Goal: Task Accomplishment & Management: Manage account settings

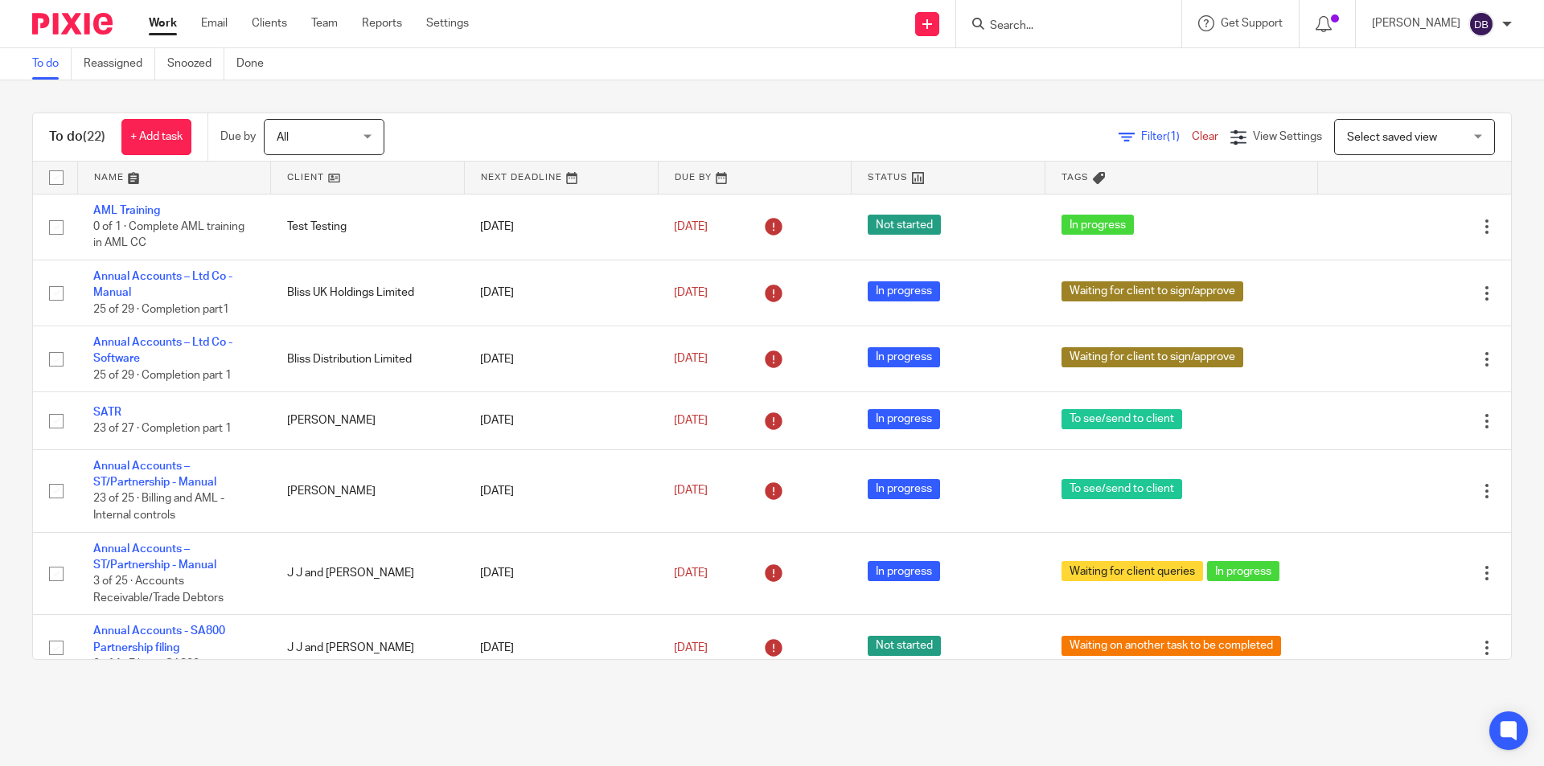
scroll to position [665, 0]
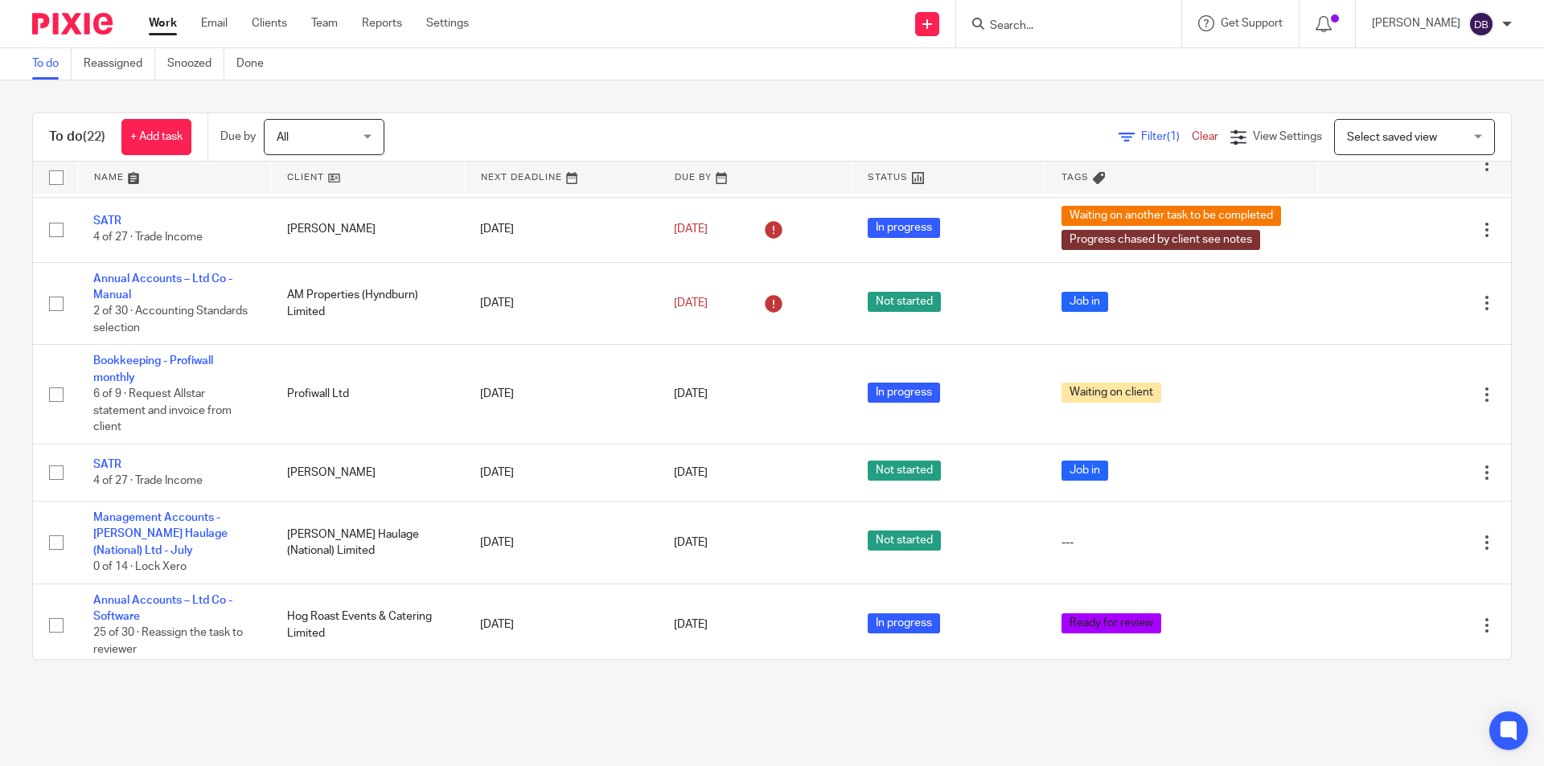
click at [1040, 27] on input "Search" at bounding box center [1060, 26] width 145 height 14
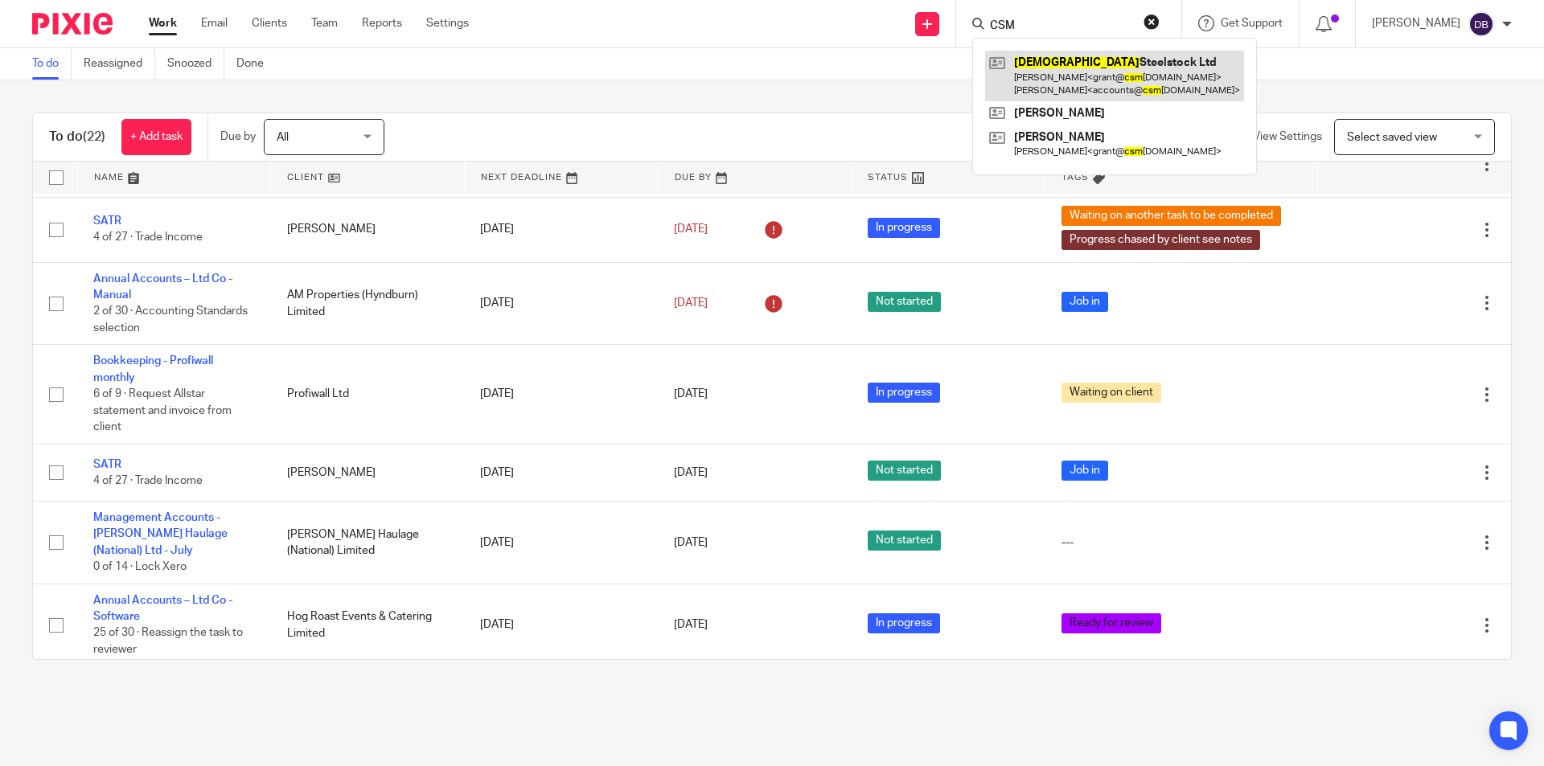
type input "CSM"
click at [755, 31] on div "Send new email Create task Add client Request signature CSM Csm Steelstock Ltd …" at bounding box center [1018, 23] width 1051 height 47
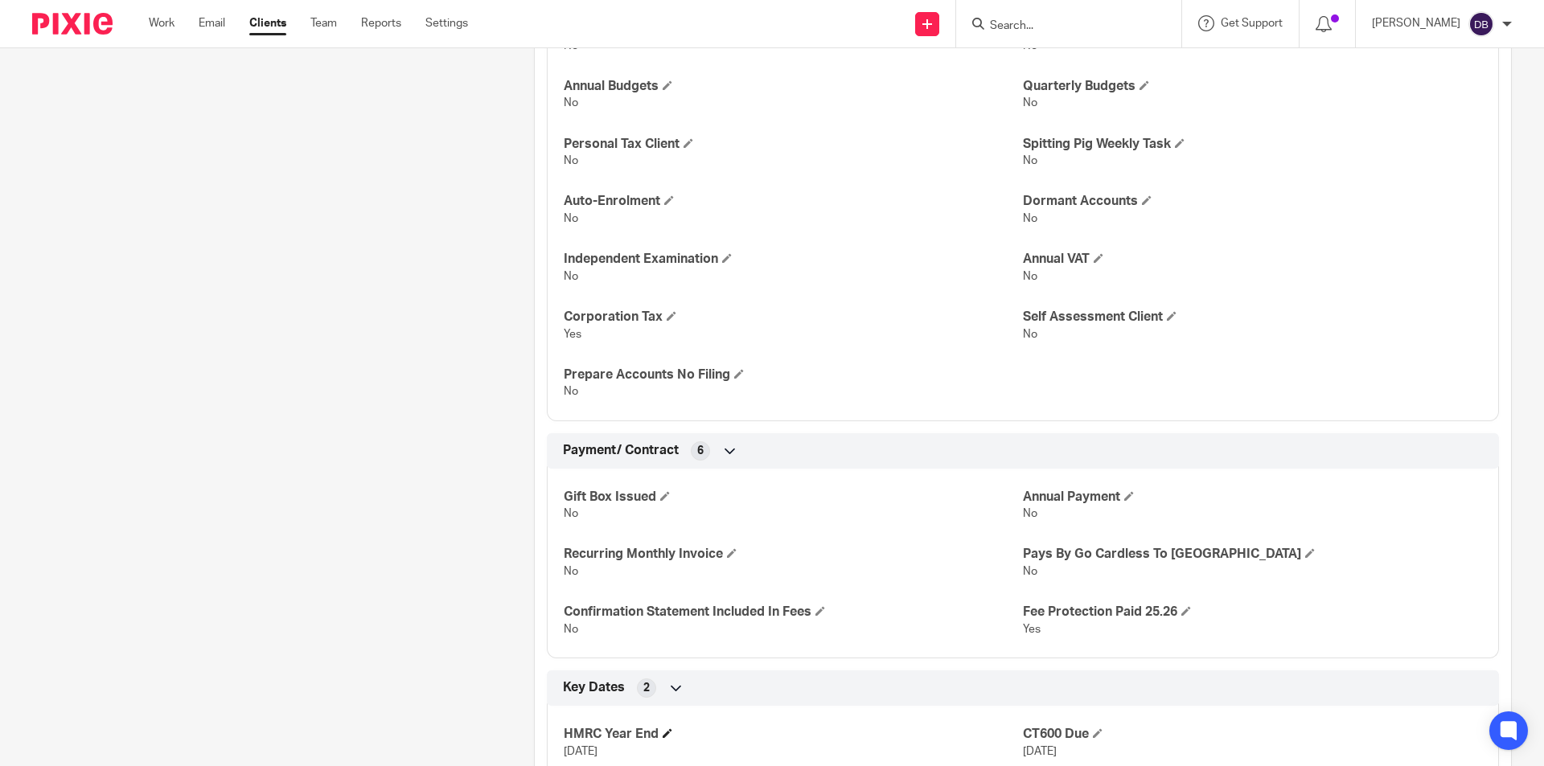
scroll to position [2249, 0]
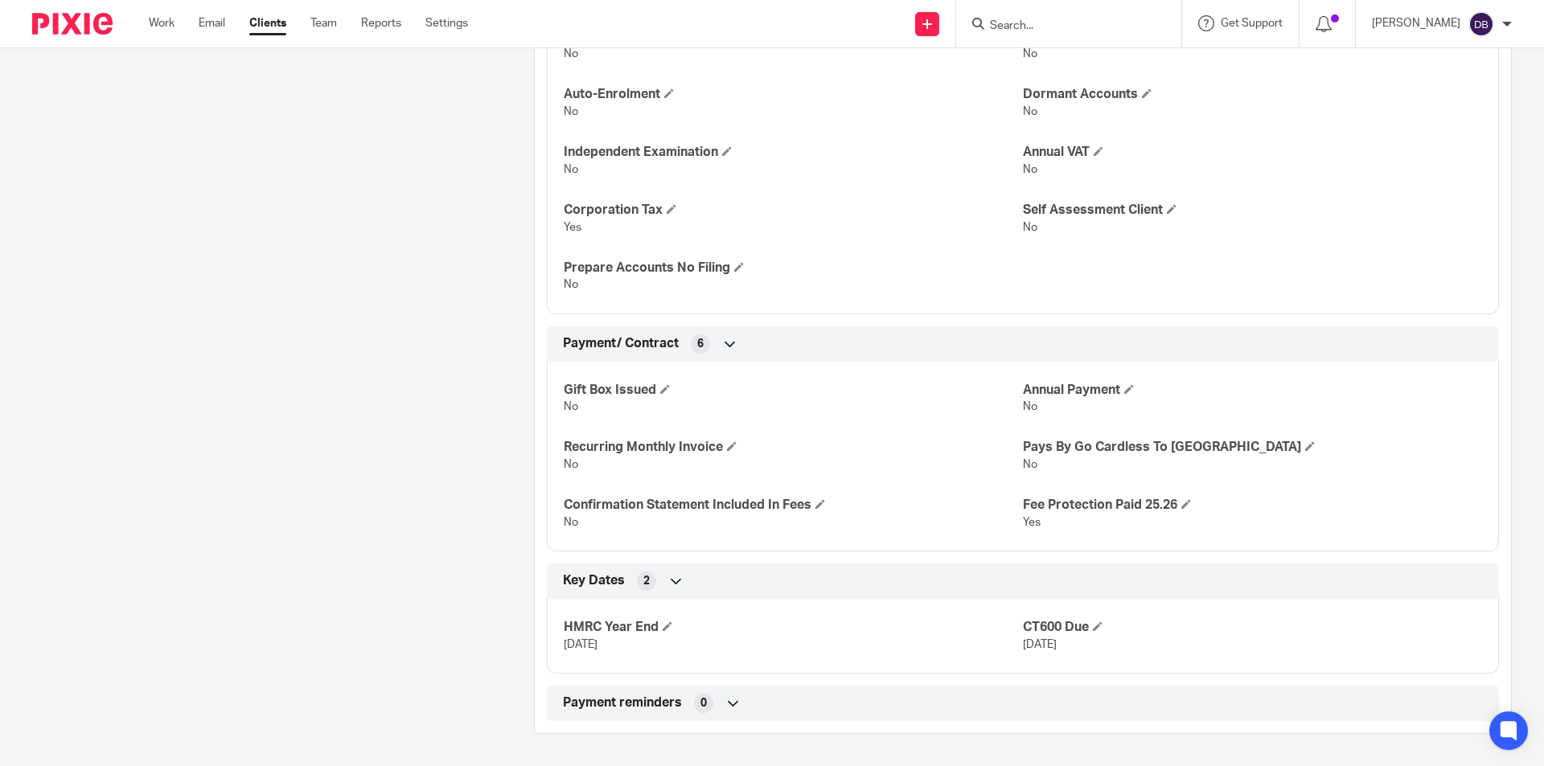
click at [668, 584] on icon at bounding box center [676, 581] width 16 height 16
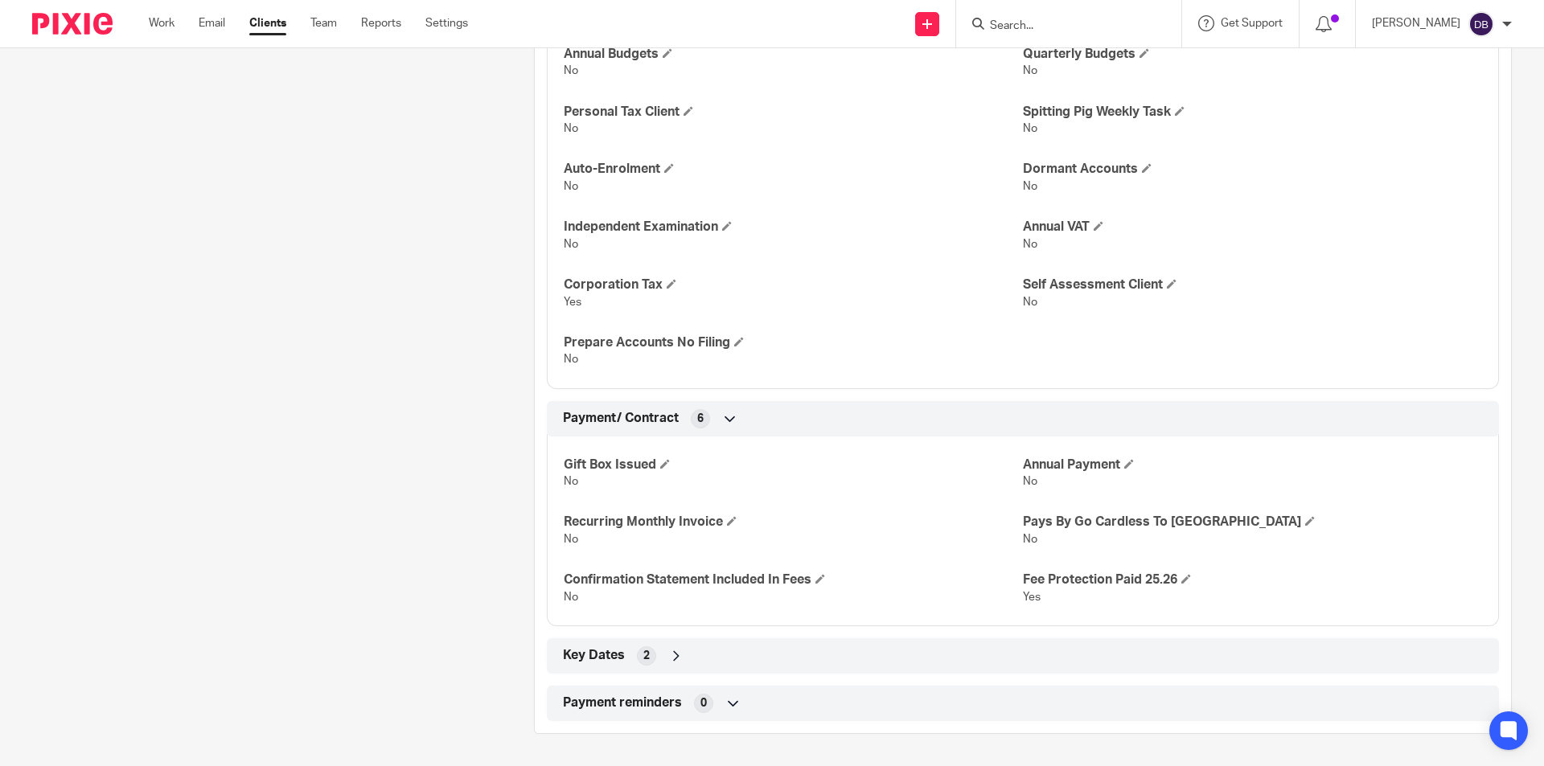
click at [675, 657] on icon at bounding box center [676, 656] width 16 height 16
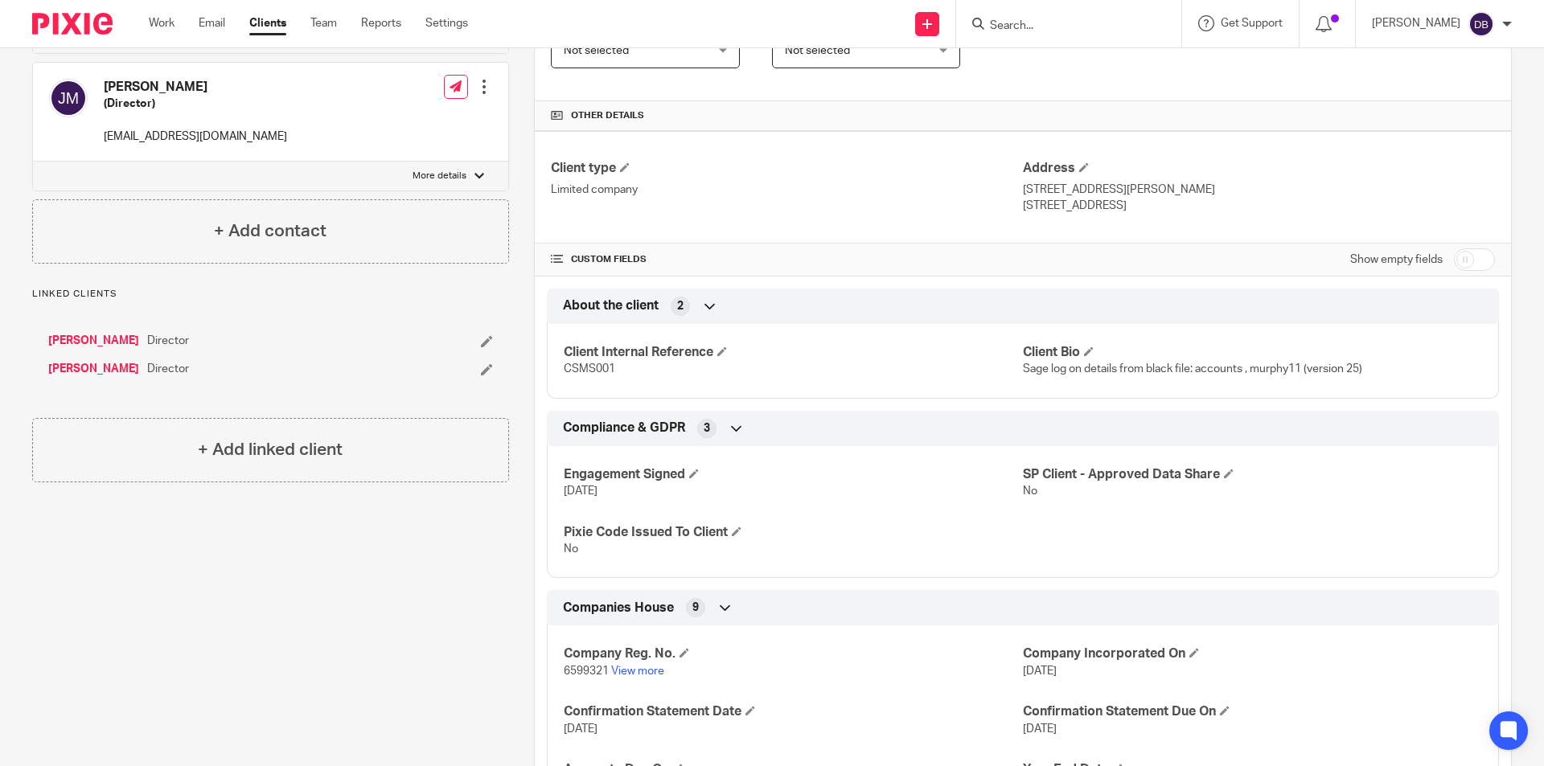
scroll to position [293, 0]
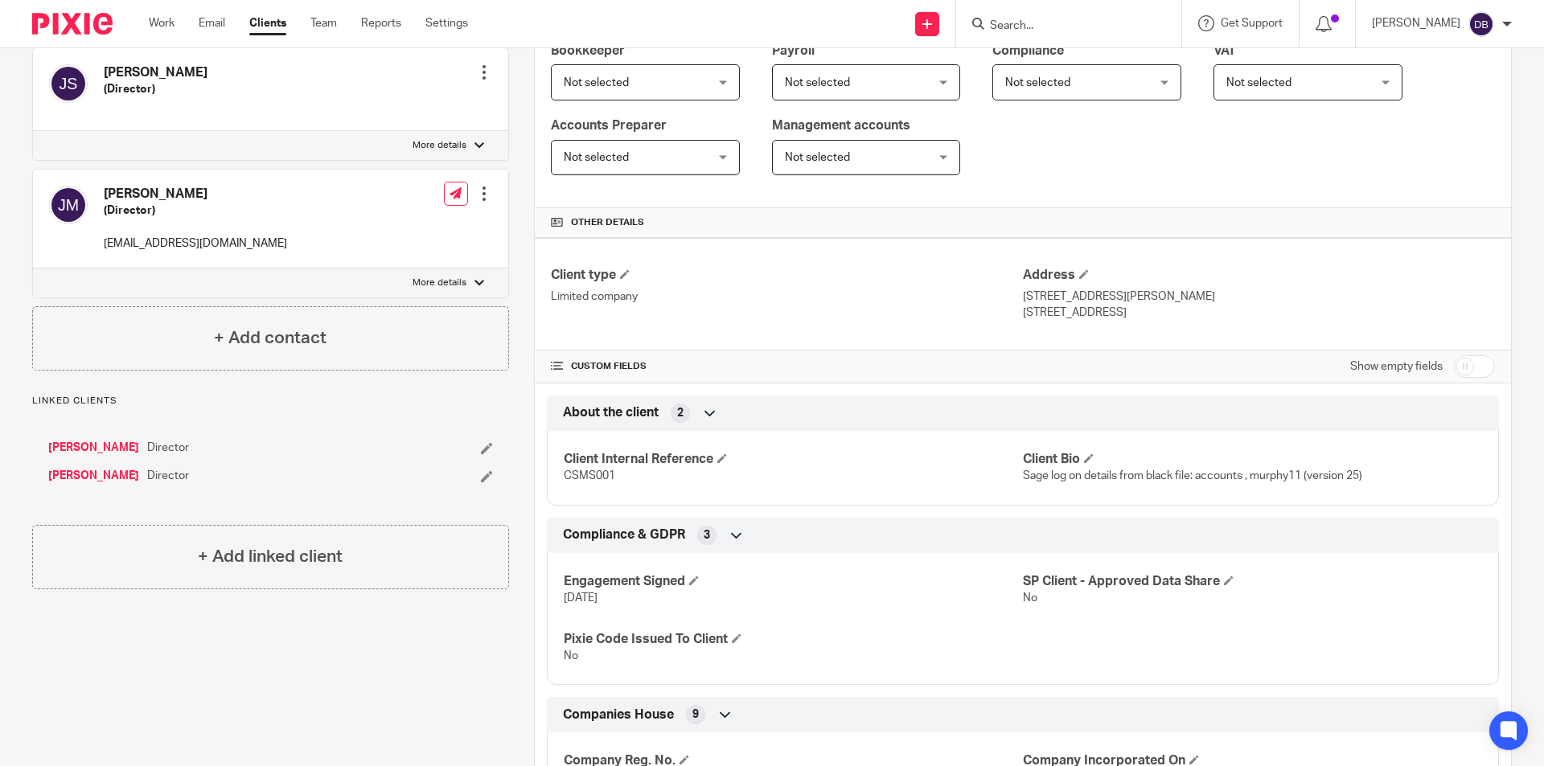
click at [1460, 365] on input "checkbox" at bounding box center [1474, 366] width 41 height 23
checkbox input "true"
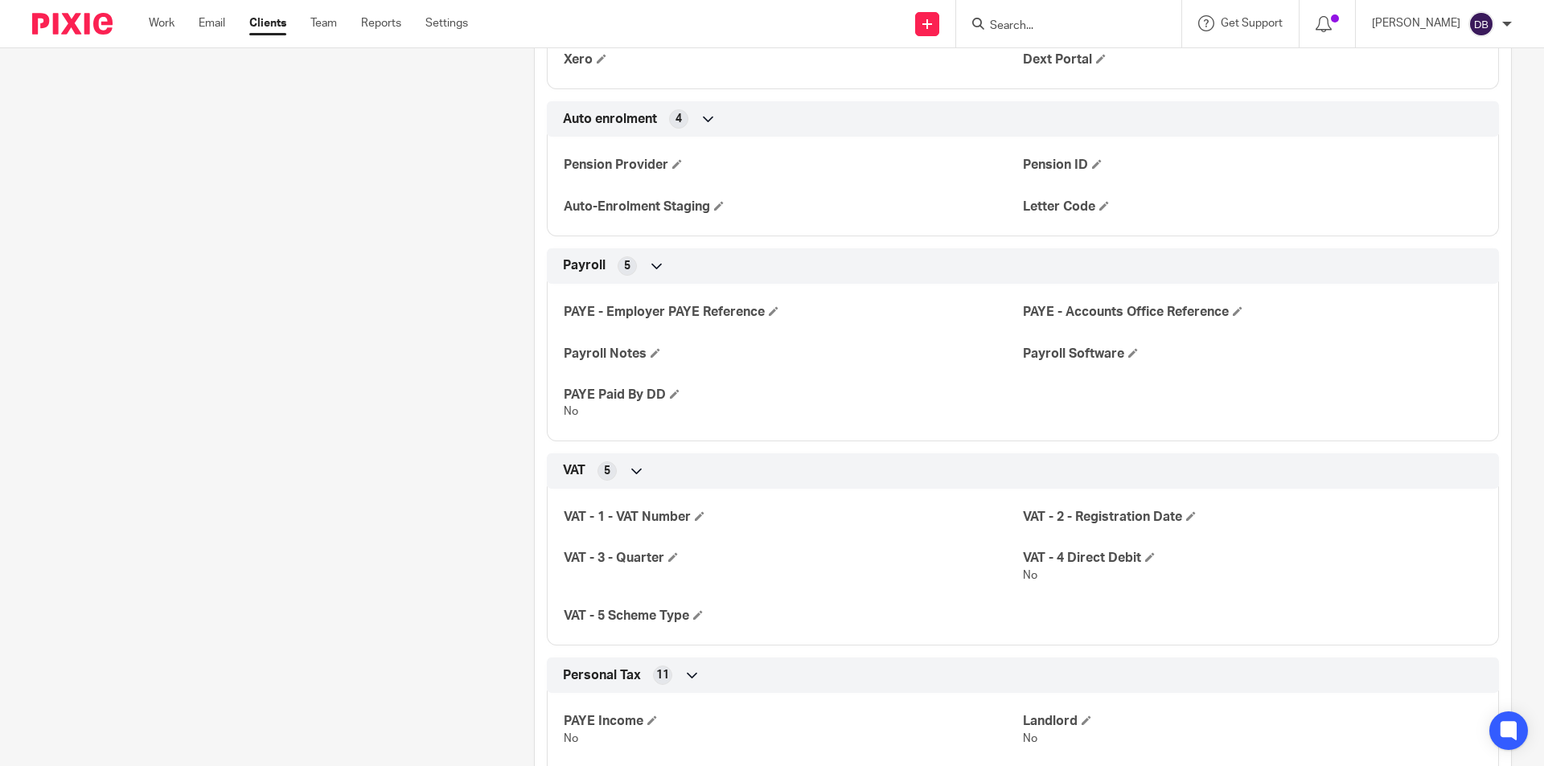
scroll to position [1874, 0]
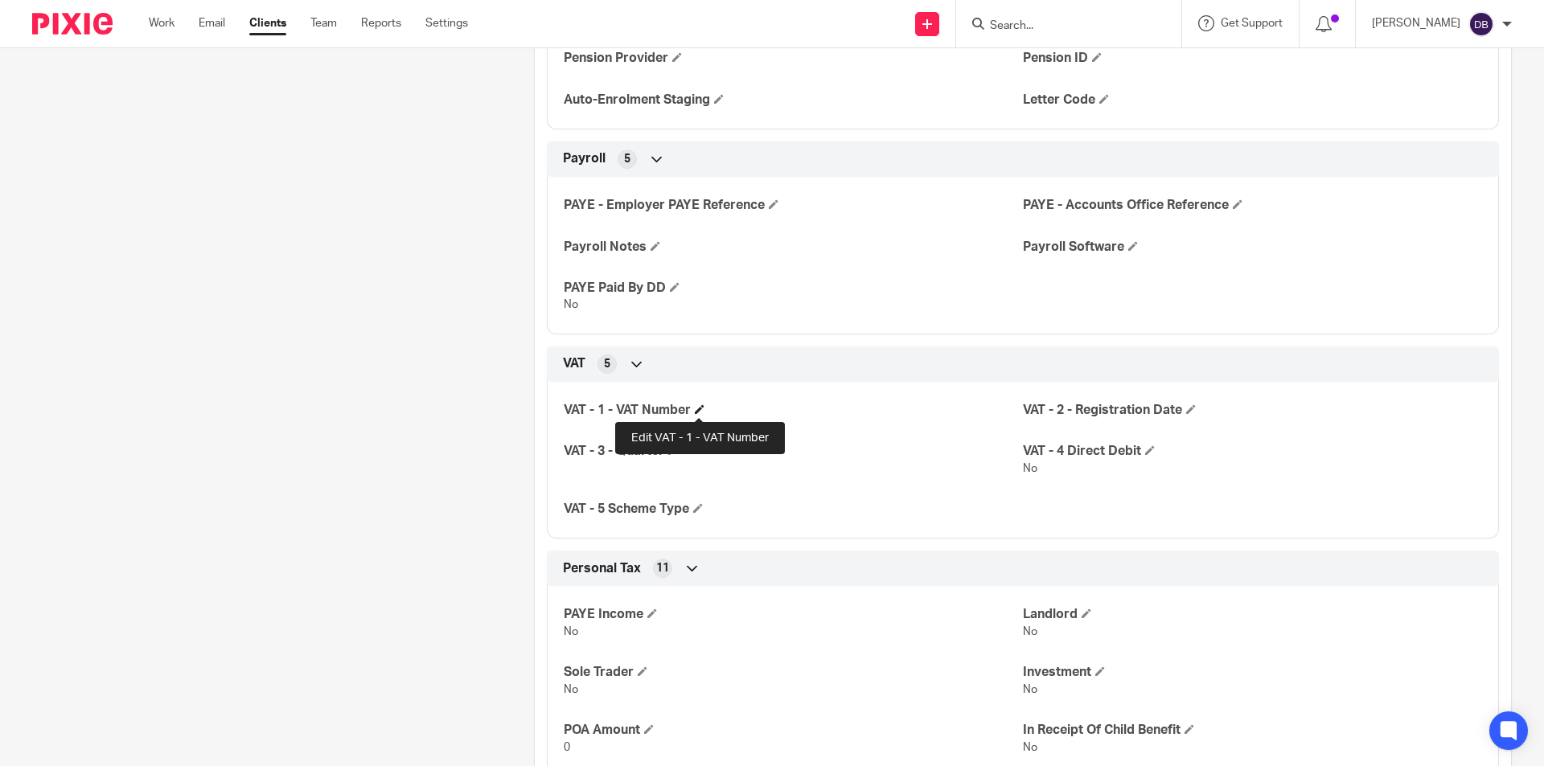
click at [697, 405] on span at bounding box center [700, 409] width 10 height 10
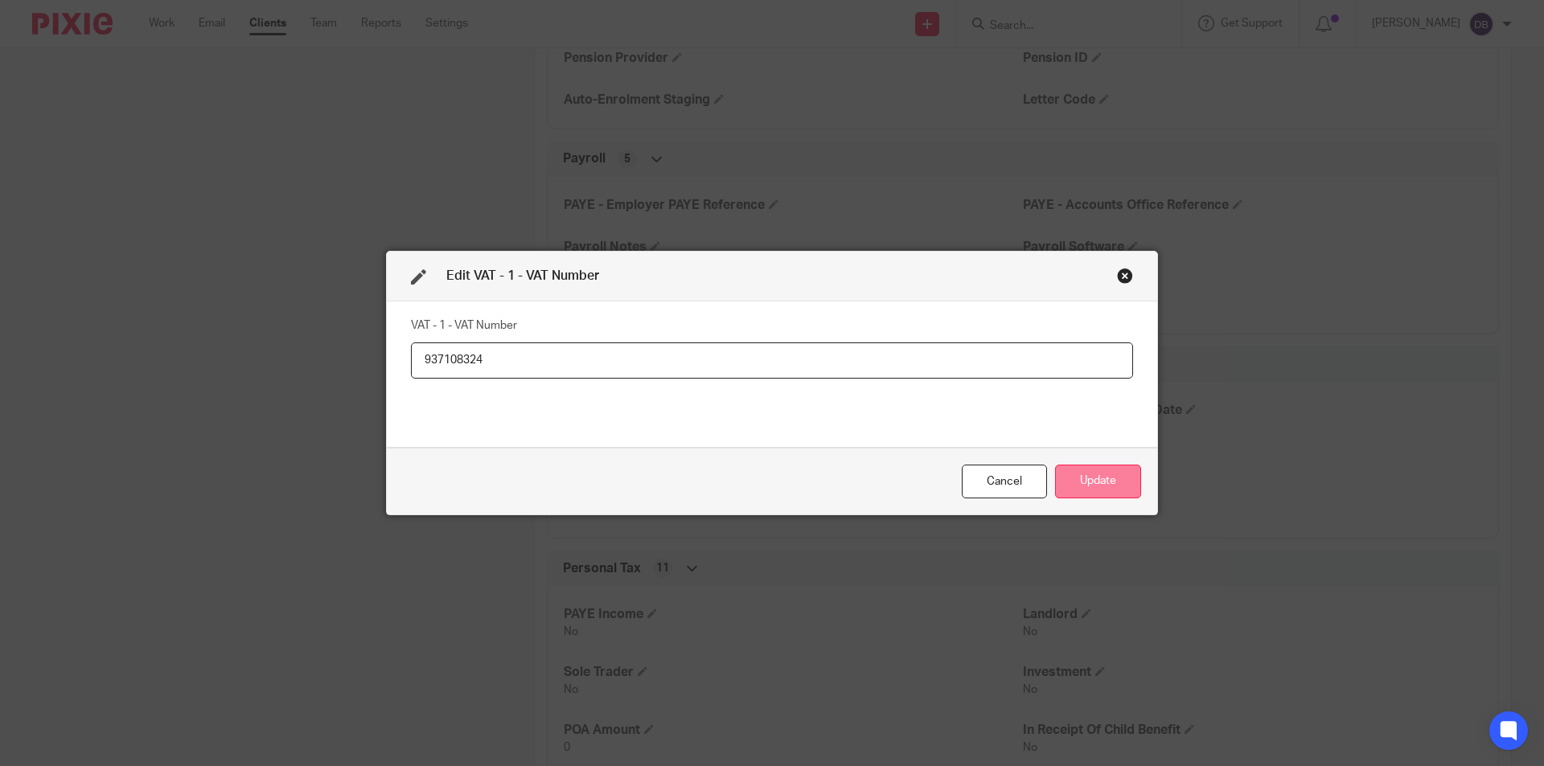
type input "937108324"
click at [1097, 478] on button "Update" at bounding box center [1098, 482] width 86 height 35
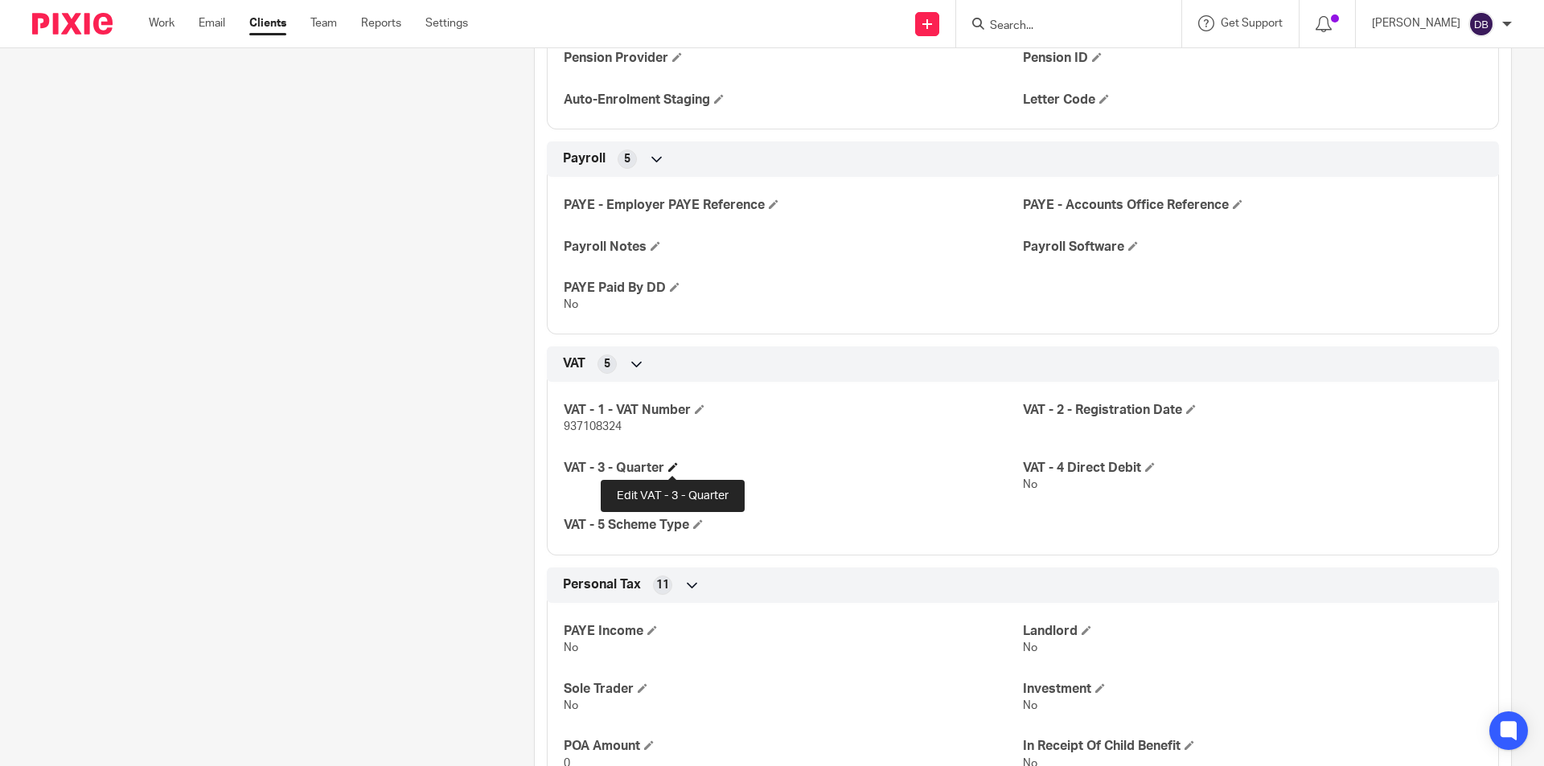
click at [671, 467] on span at bounding box center [673, 467] width 10 height 10
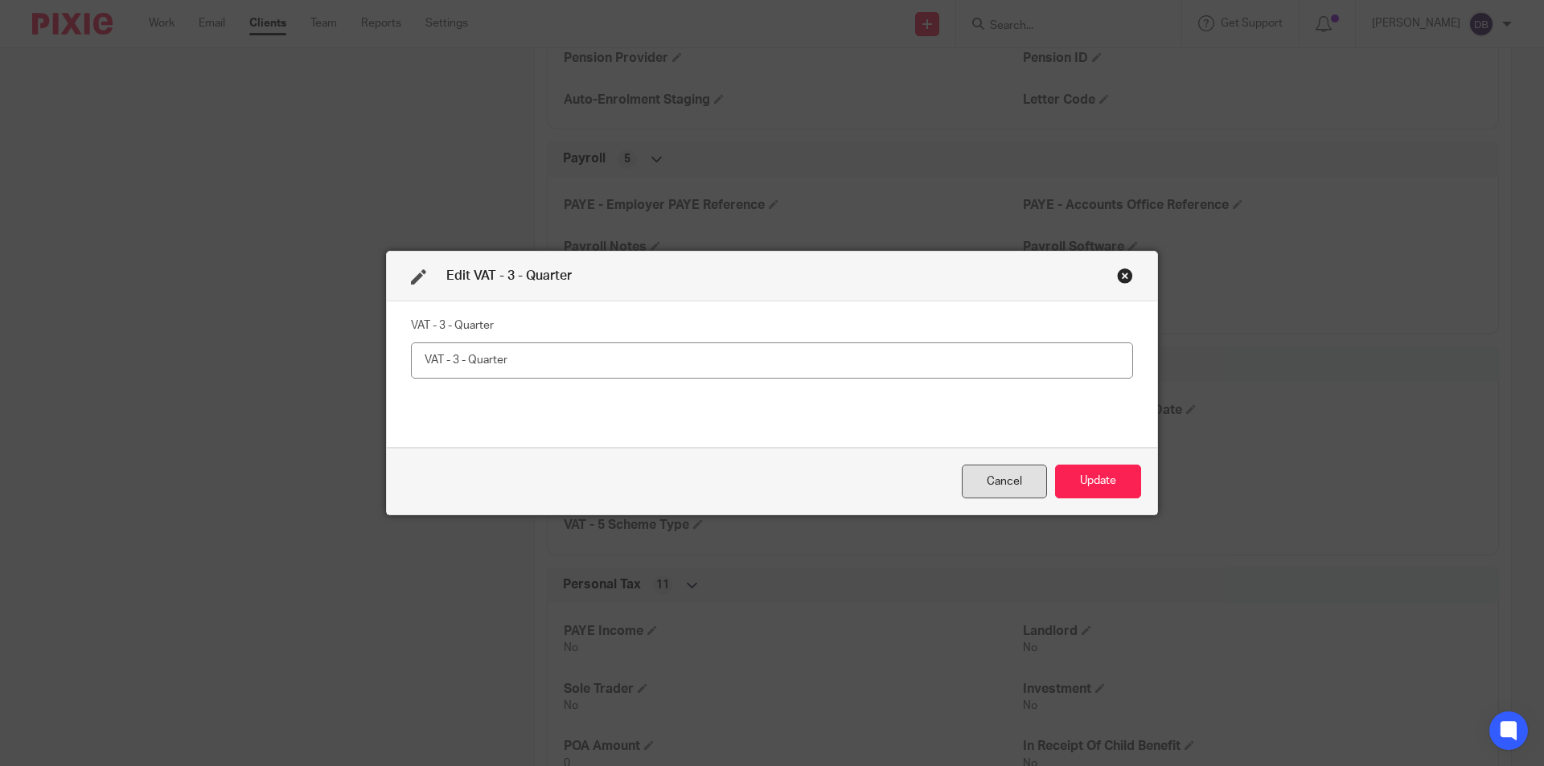
click at [1015, 483] on div "Cancel" at bounding box center [1004, 482] width 85 height 35
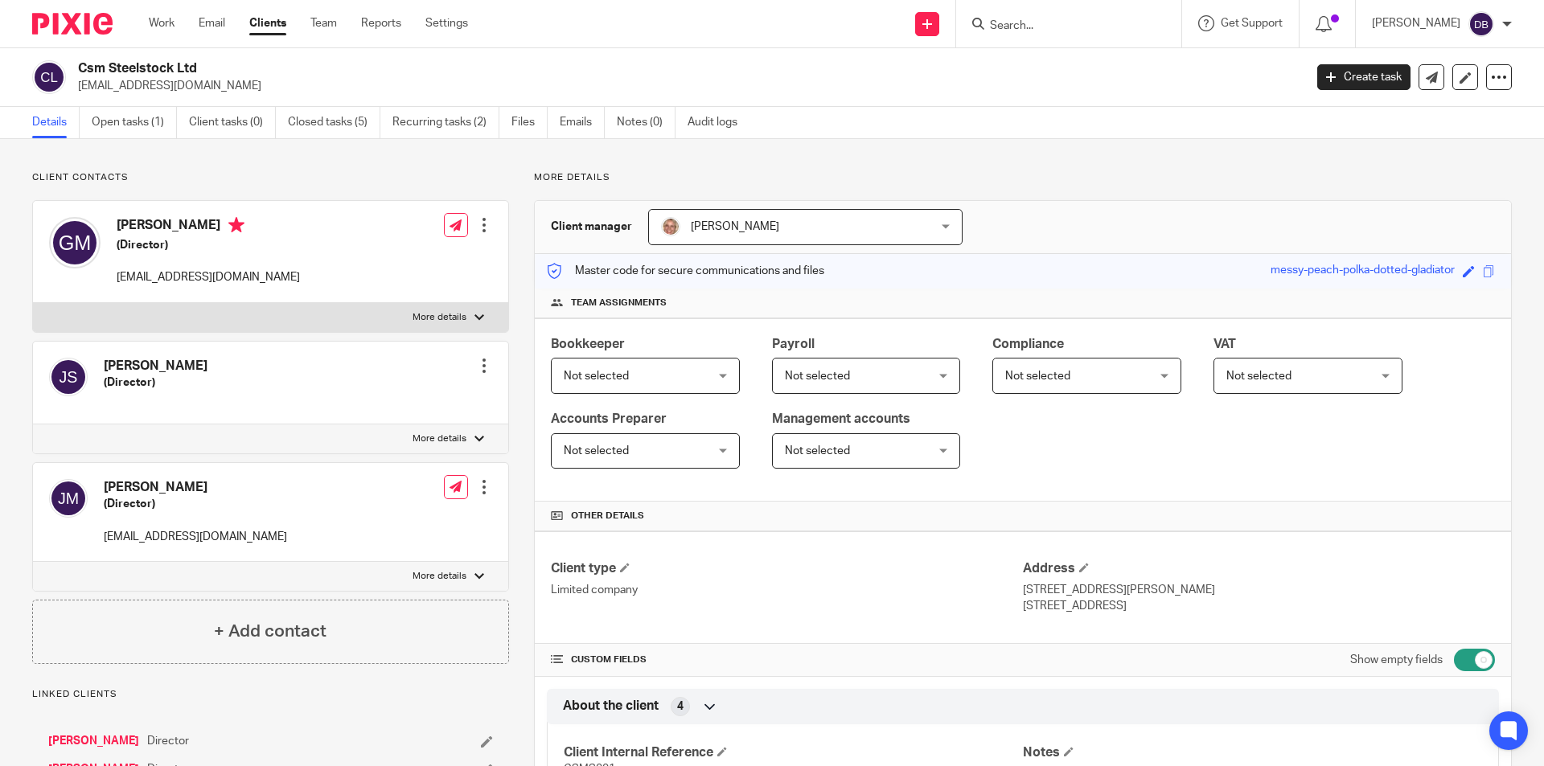
scroll to position [35, 0]
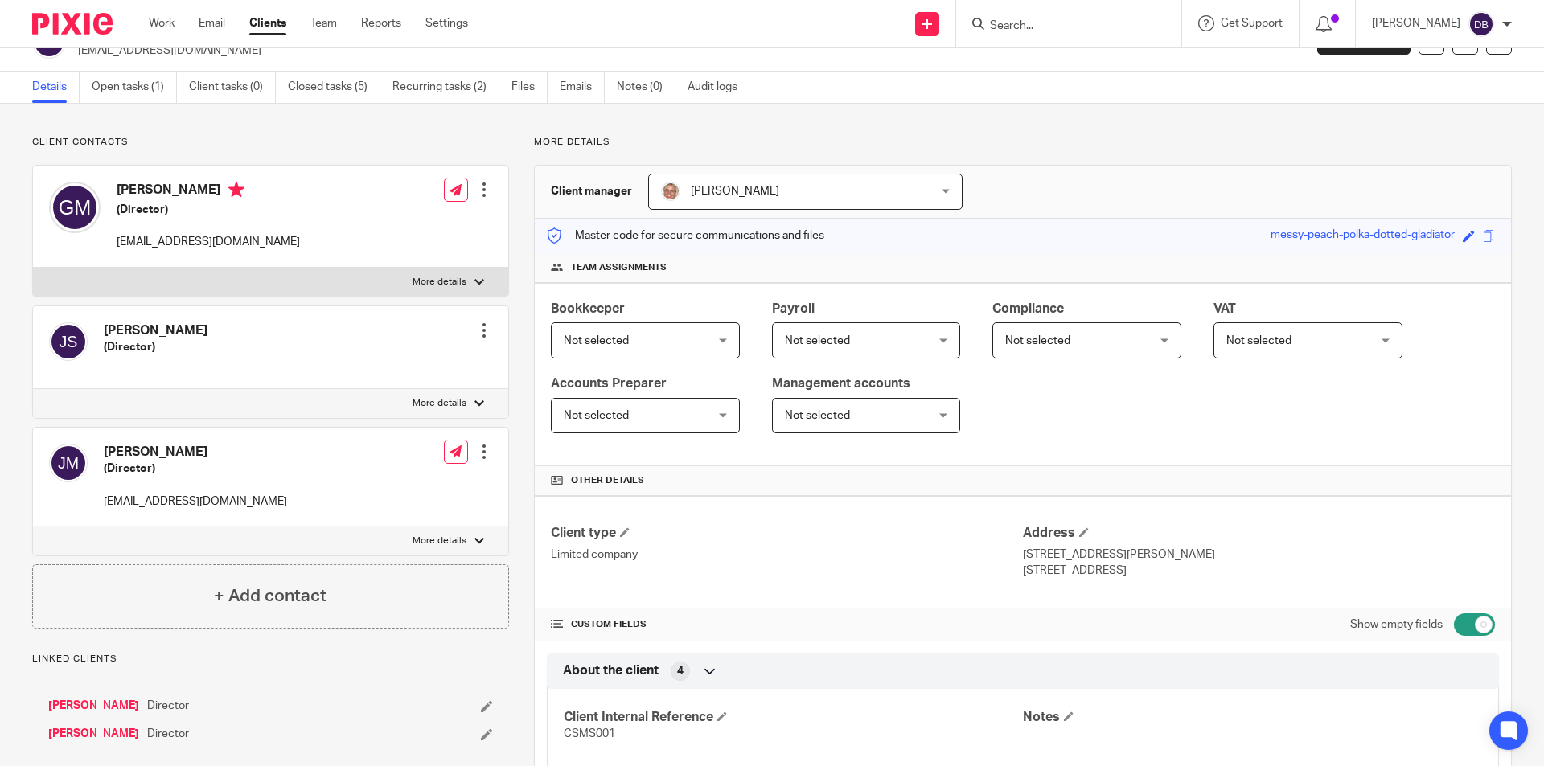
click at [1465, 620] on input "checkbox" at bounding box center [1474, 624] width 41 height 23
checkbox input "false"
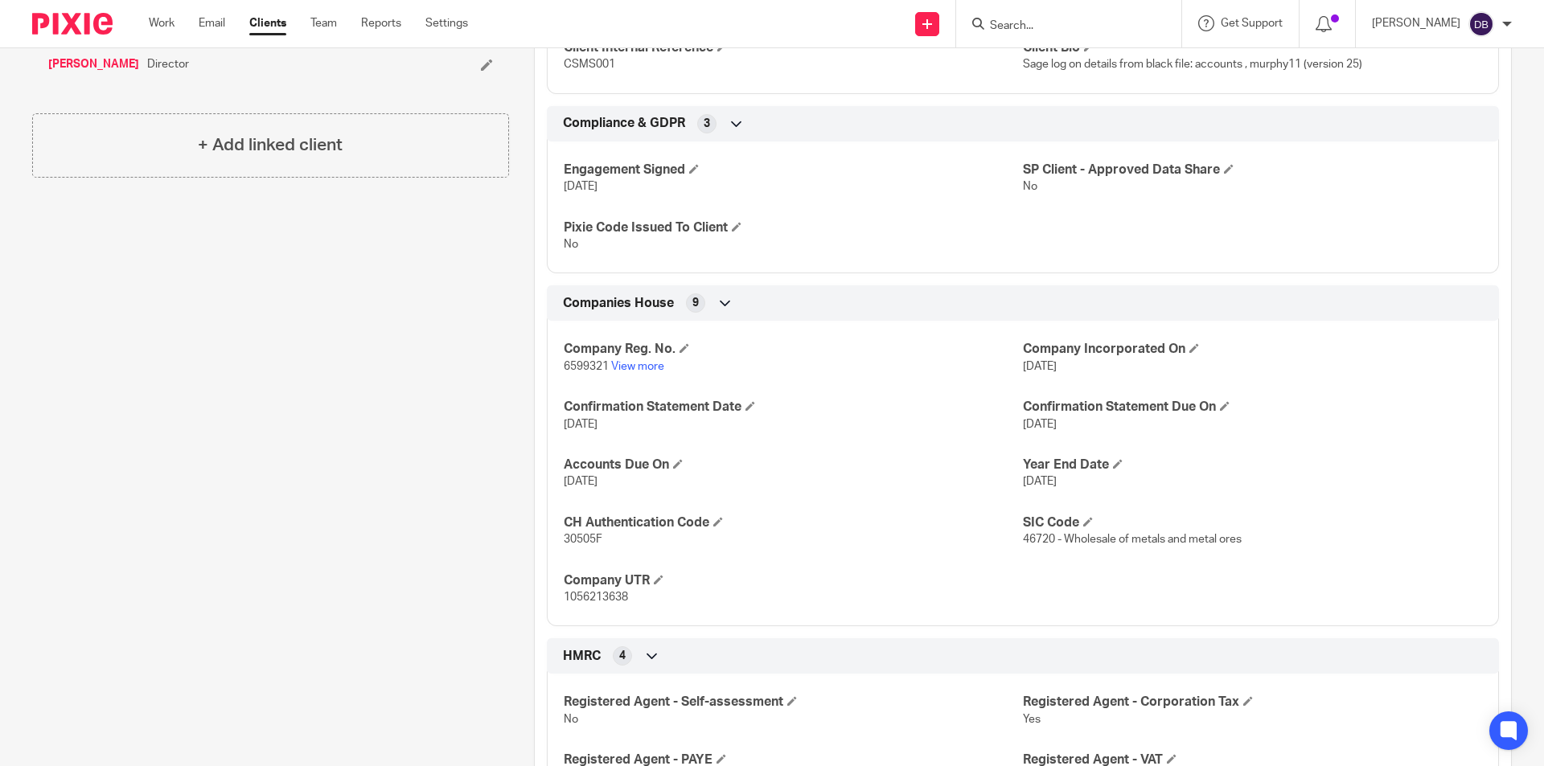
scroll to position [1375, 0]
